Goal: Task Accomplishment & Management: Manage account settings

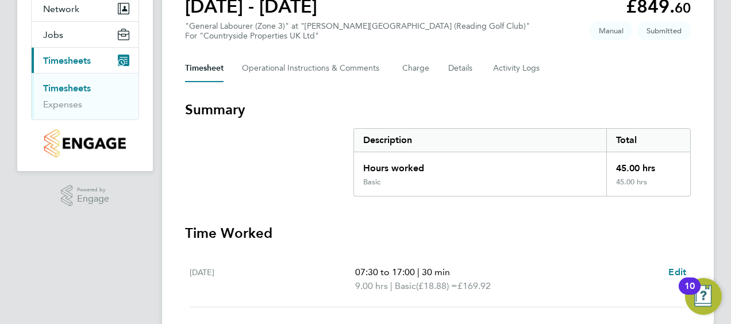
scroll to position [46, 0]
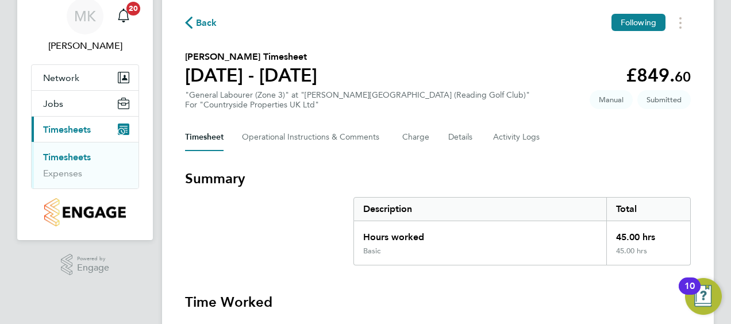
click at [74, 156] on link "Timesheets" at bounding box center [67, 157] width 48 height 11
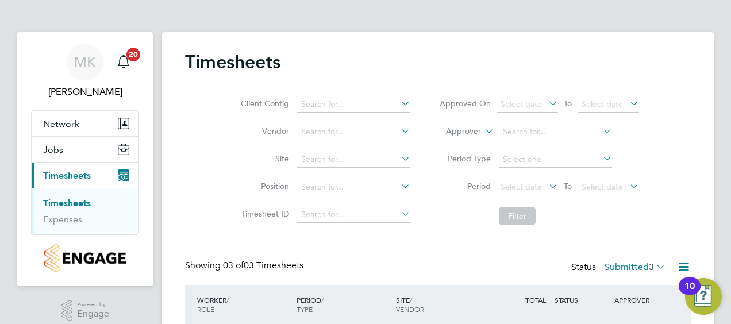
click at [463, 259] on div "Timesheets Client Config Vendor Site Position Timesheet ID Approved On Select d…" at bounding box center [438, 245] width 506 height 389
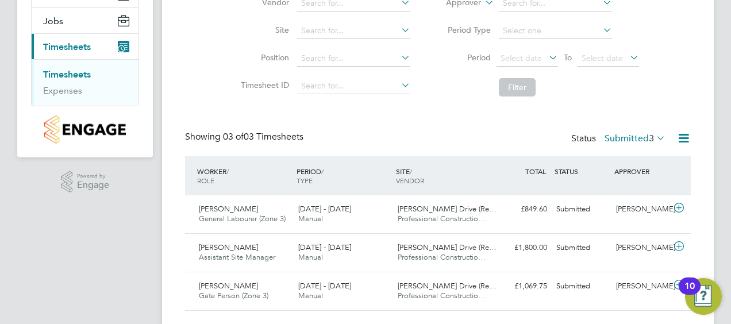
scroll to position [155, 0]
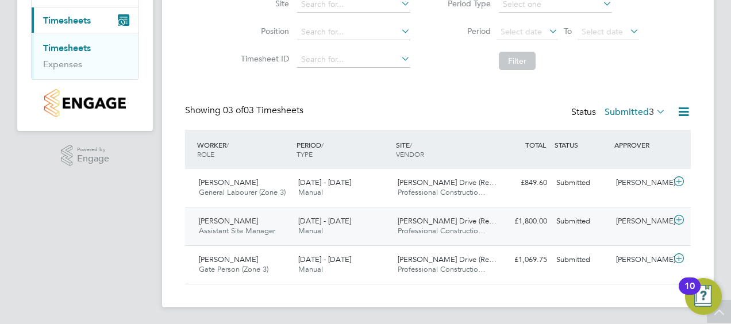
click at [678, 218] on icon at bounding box center [679, 220] width 14 height 9
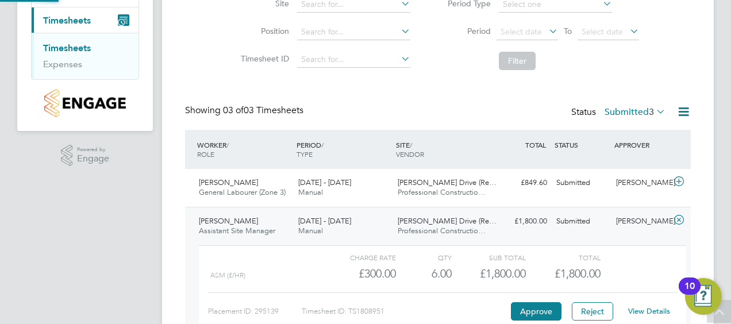
scroll to position [20, 112]
click at [544, 307] on button "Approve" at bounding box center [536, 311] width 51 height 18
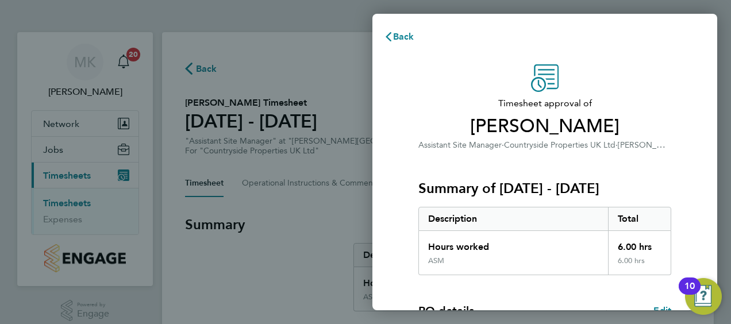
click at [650, 167] on div "Summary of 18 - 24 Aug 2025 Description Total Hours worked 6.00 hrs ASM 6.00 hrs" at bounding box center [544, 214] width 253 height 124
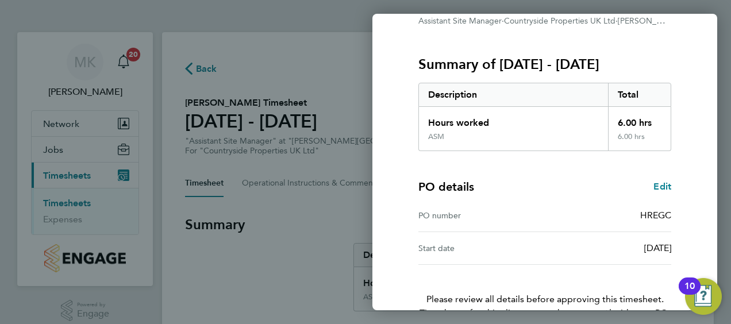
scroll to position [193, 0]
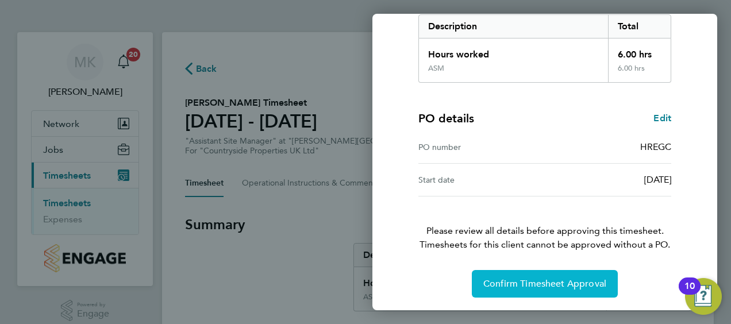
click at [543, 285] on span "Confirm Timesheet Approval" at bounding box center [544, 283] width 123 height 11
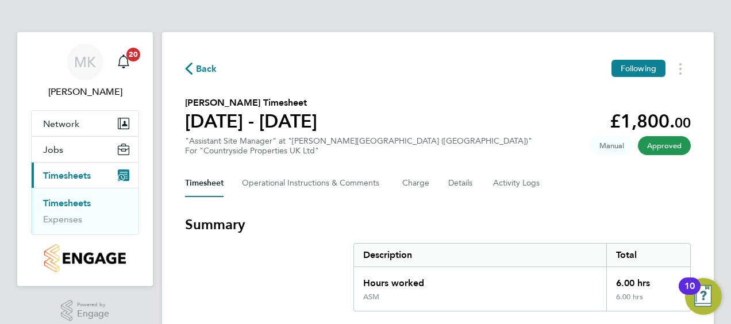
click at [76, 202] on link "Timesheets" at bounding box center [67, 203] width 48 height 11
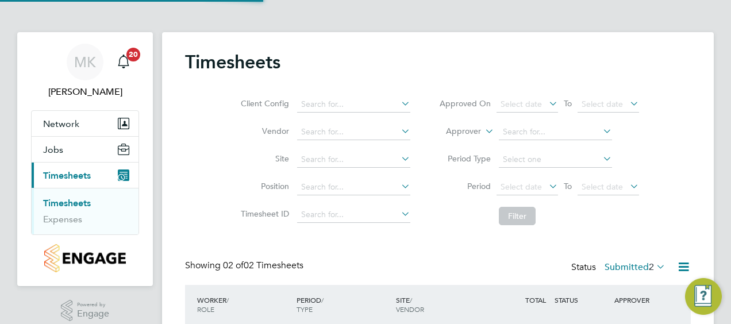
scroll to position [29, 99]
click at [443, 245] on div "Timesheets Client Config Vendor Site Position Timesheet ID Approved On Select d…" at bounding box center [438, 226] width 506 height 351
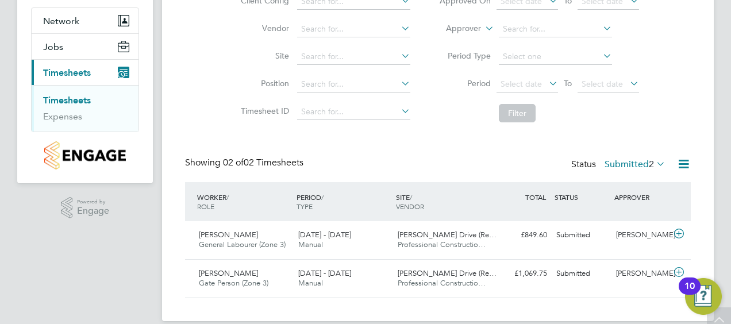
scroll to position [117, 0]
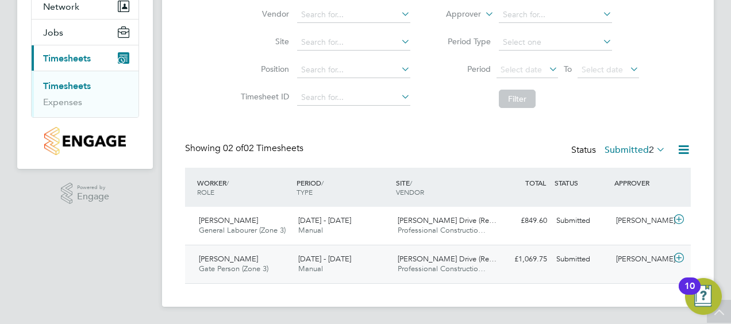
click at [678, 256] on icon at bounding box center [679, 257] width 14 height 9
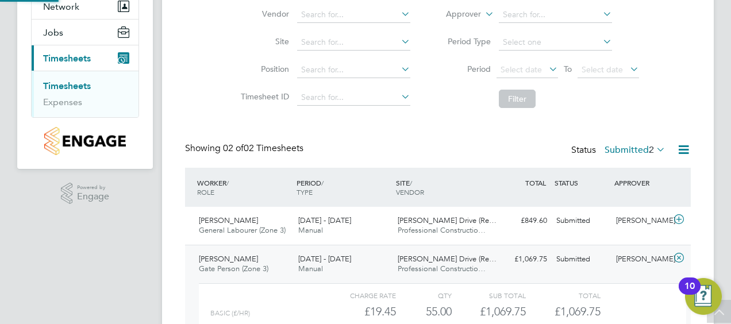
scroll to position [20, 112]
click at [474, 285] on div "Charge rate QTY Sub Total Total Basic (£/HR) £19.45 55 55.00 55 £1,069.75 £1,06…" at bounding box center [442, 325] width 487 height 85
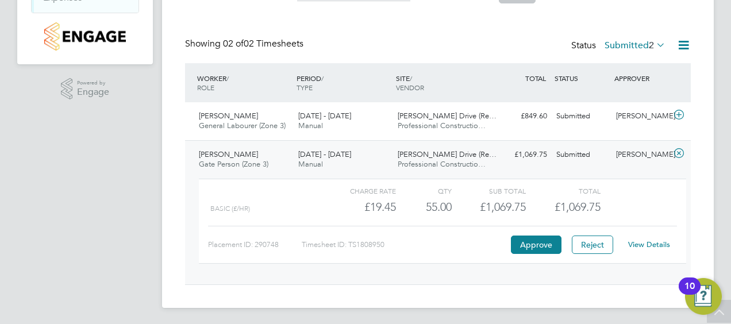
scroll to position [223, 0]
click at [539, 241] on button "Approve" at bounding box center [536, 243] width 51 height 18
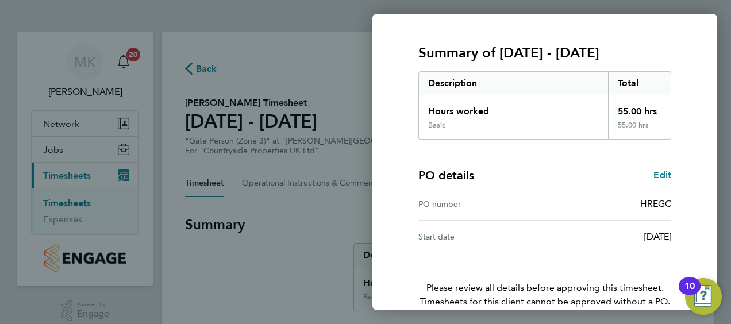
scroll to position [193, 0]
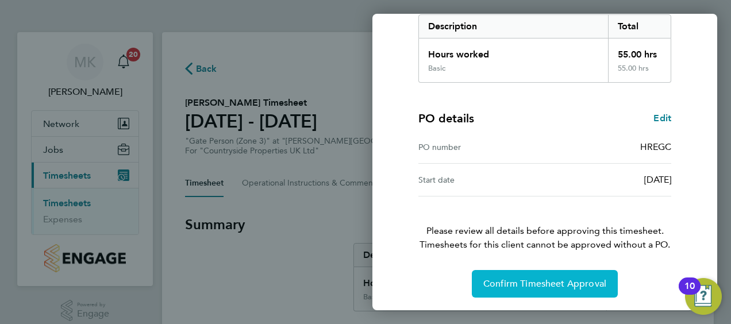
click at [522, 280] on span "Confirm Timesheet Approval" at bounding box center [544, 283] width 123 height 11
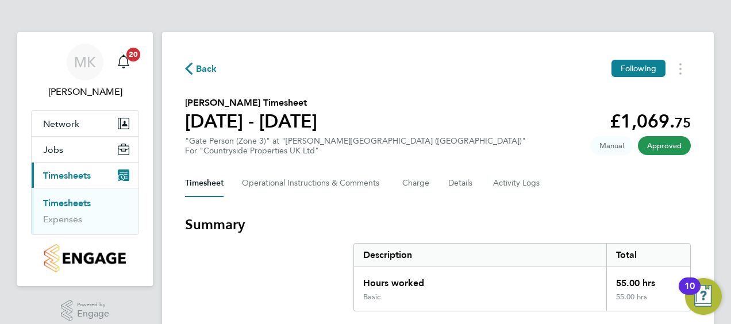
click at [72, 174] on span "Timesheets" at bounding box center [67, 175] width 48 height 11
click at [79, 202] on link "Timesheets" at bounding box center [67, 203] width 48 height 11
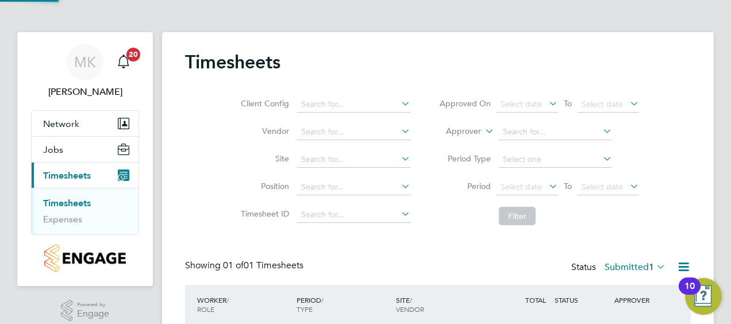
scroll to position [29, 99]
click at [451, 237] on div "Timesheets Client Config Vendor Site Position Timesheet ID Approved On Select d…" at bounding box center [438, 207] width 506 height 312
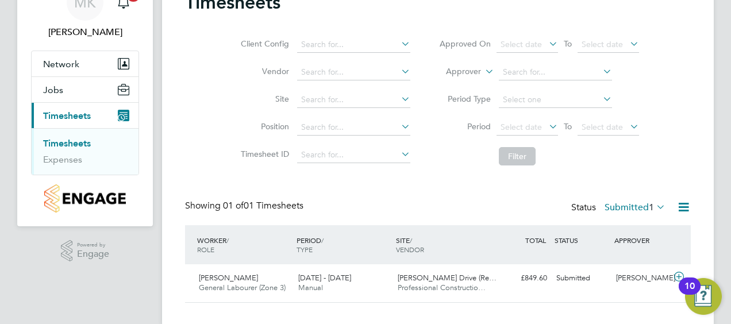
scroll to position [79, 0]
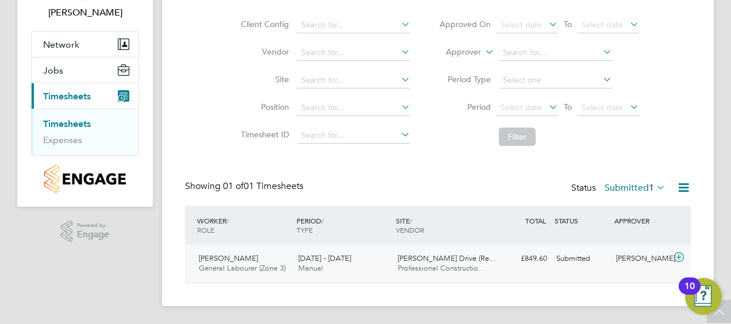
click at [676, 256] on icon at bounding box center [679, 257] width 14 height 9
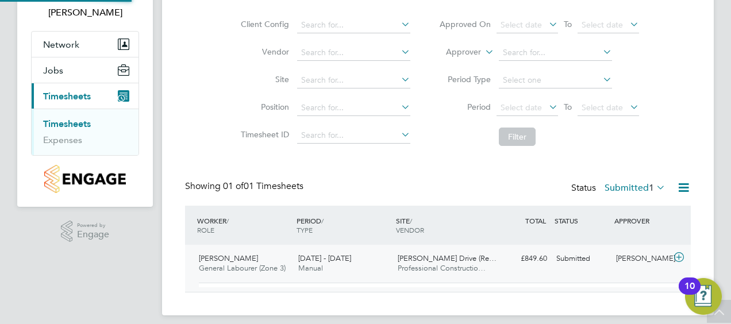
scroll to position [20, 112]
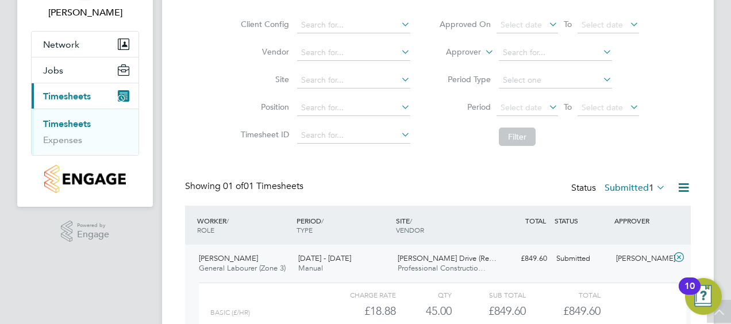
click at [644, 144] on li "Filter" at bounding box center [539, 137] width 229 height 30
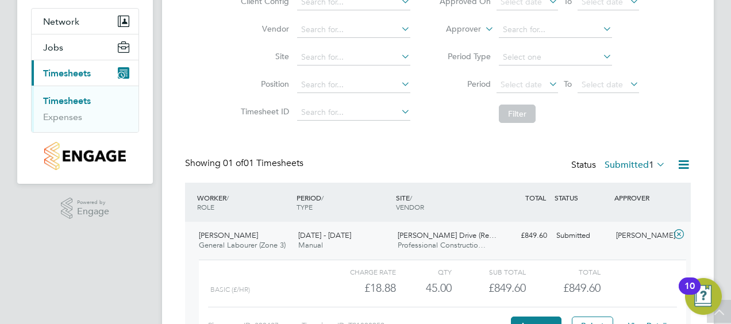
scroll to position [184, 0]
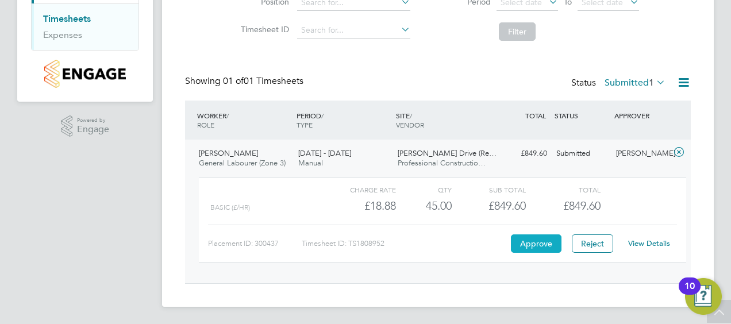
click at [530, 244] on button "Approve" at bounding box center [536, 243] width 51 height 18
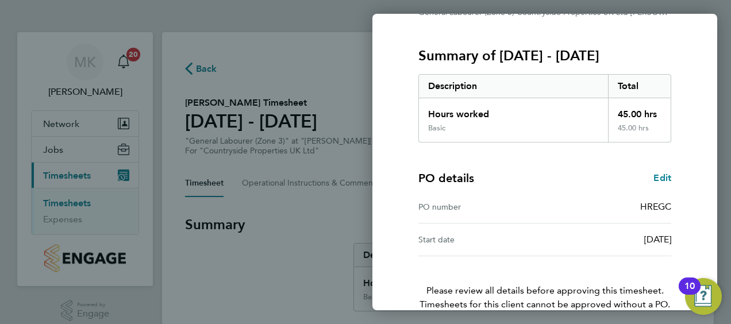
scroll to position [193, 0]
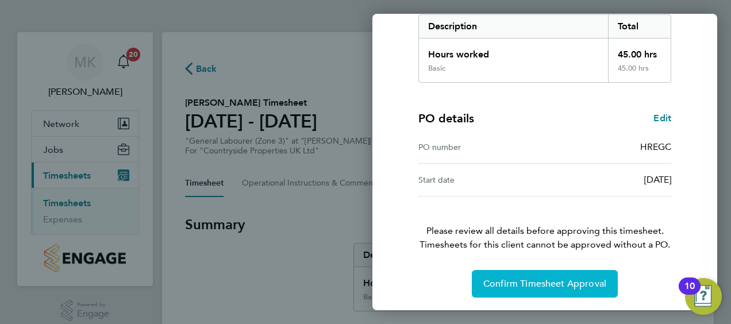
click at [521, 283] on span "Confirm Timesheet Approval" at bounding box center [544, 283] width 123 height 11
